Goal: Task Accomplishment & Management: Manage account settings

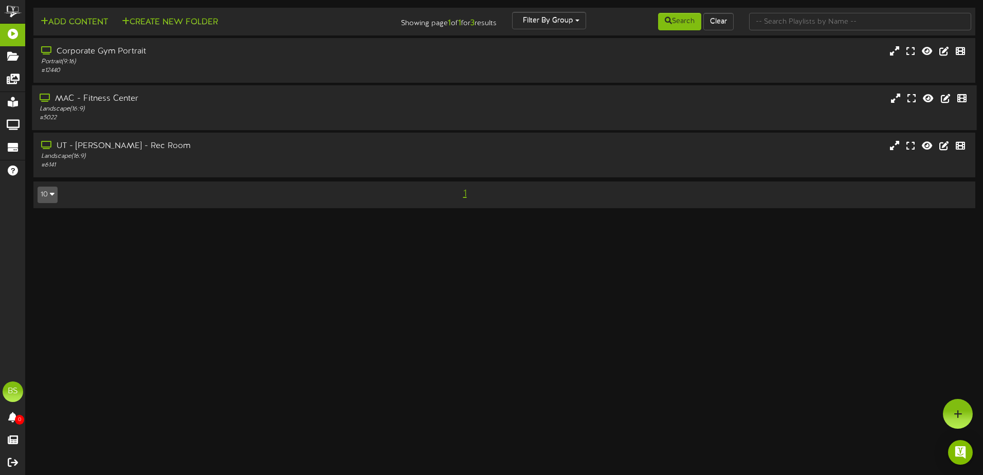
click at [602, 124] on div "MAC - Fitness Center Landscape ( 16:9 ) # 5022" at bounding box center [504, 107] width 945 height 45
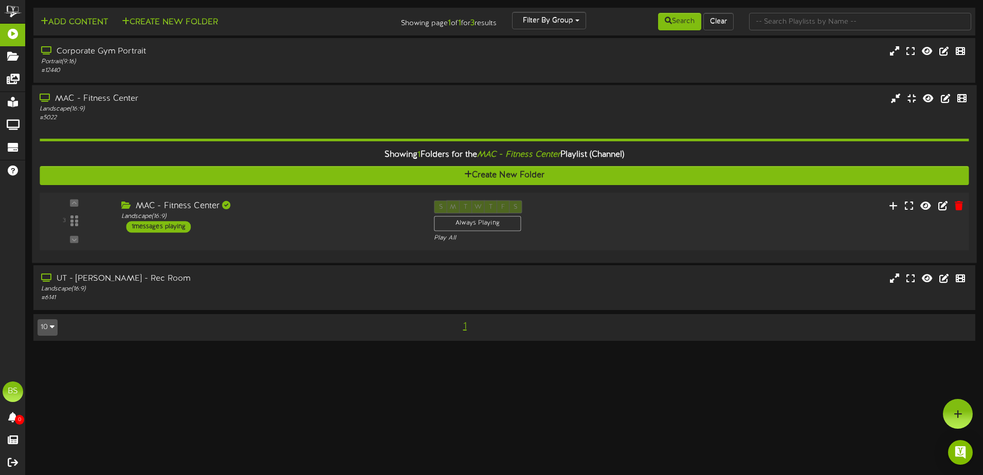
click at [762, 225] on div "3 ( 16:9" at bounding box center [504, 222] width 939 height 42
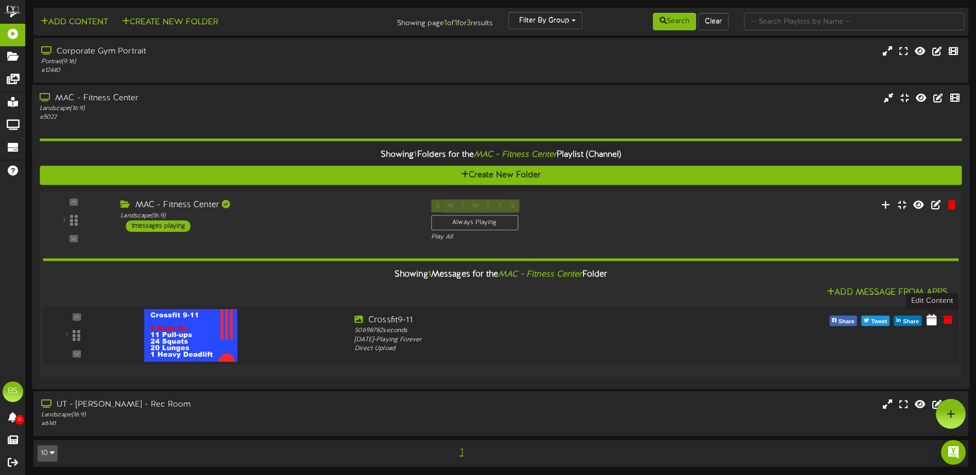
click at [931, 322] on icon at bounding box center [931, 319] width 10 height 11
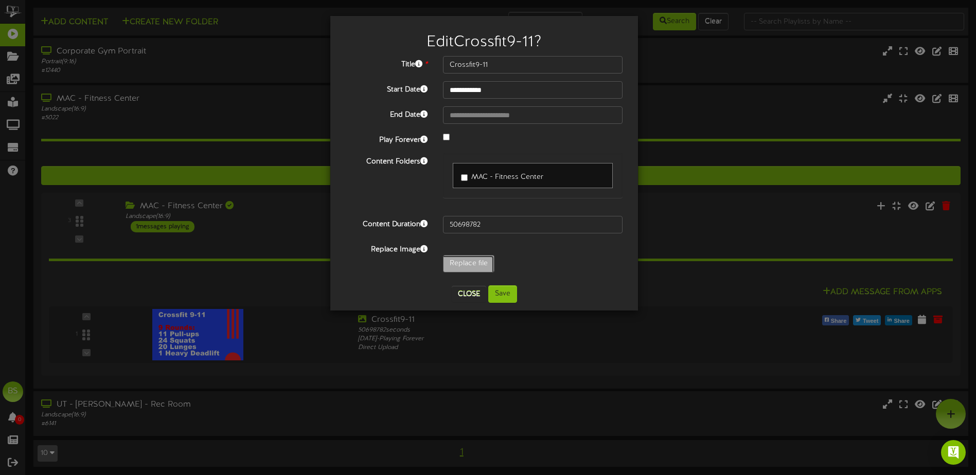
type input "**********"
type input "Weights12-3"
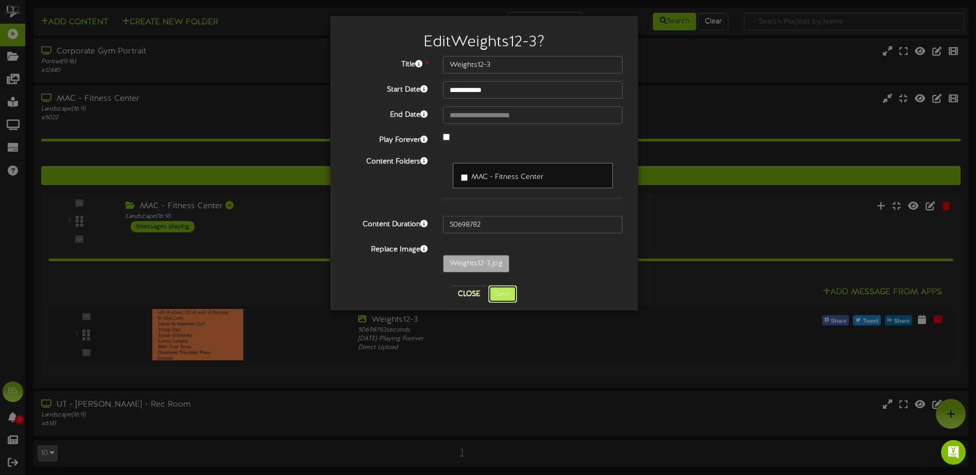
click at [508, 294] on button "Save" at bounding box center [502, 293] width 29 height 17
